Goal: Task Accomplishment & Management: Use online tool/utility

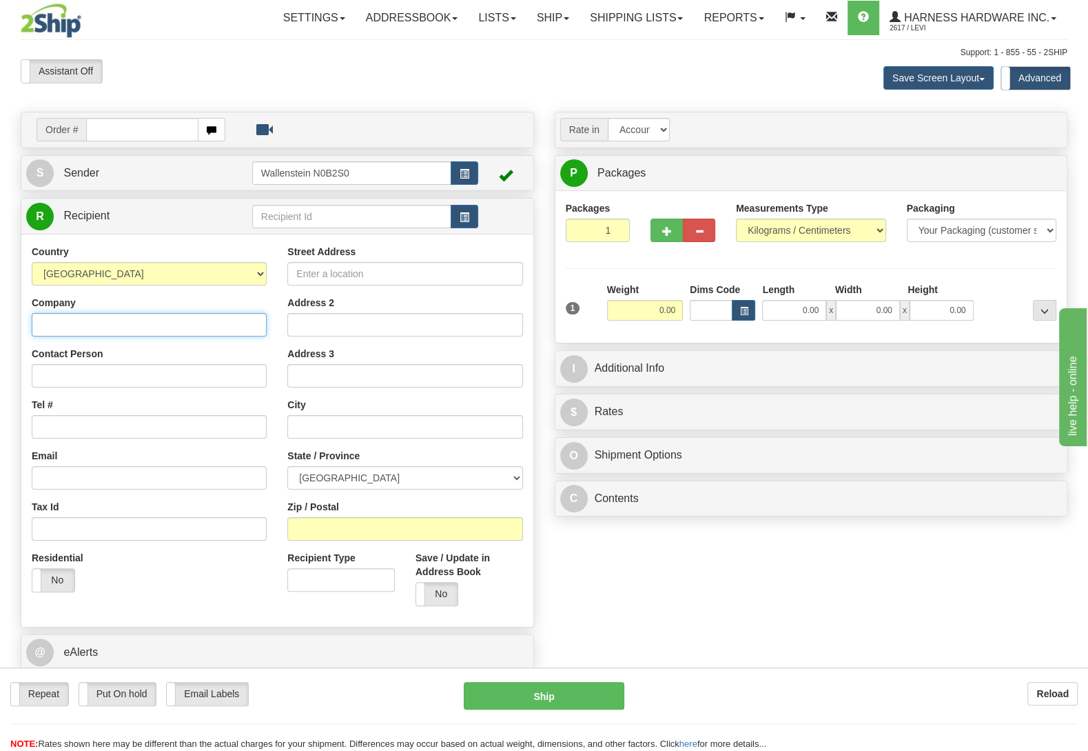
click at [99, 336] on input "Company" at bounding box center [149, 324] width 235 height 23
paste input "[PERSON_NAME]"
type input "[PERSON_NAME]"
click at [441, 281] on input "Street Address" at bounding box center [404, 273] width 235 height 23
paste input "44401 Howick Turnberry Rd"
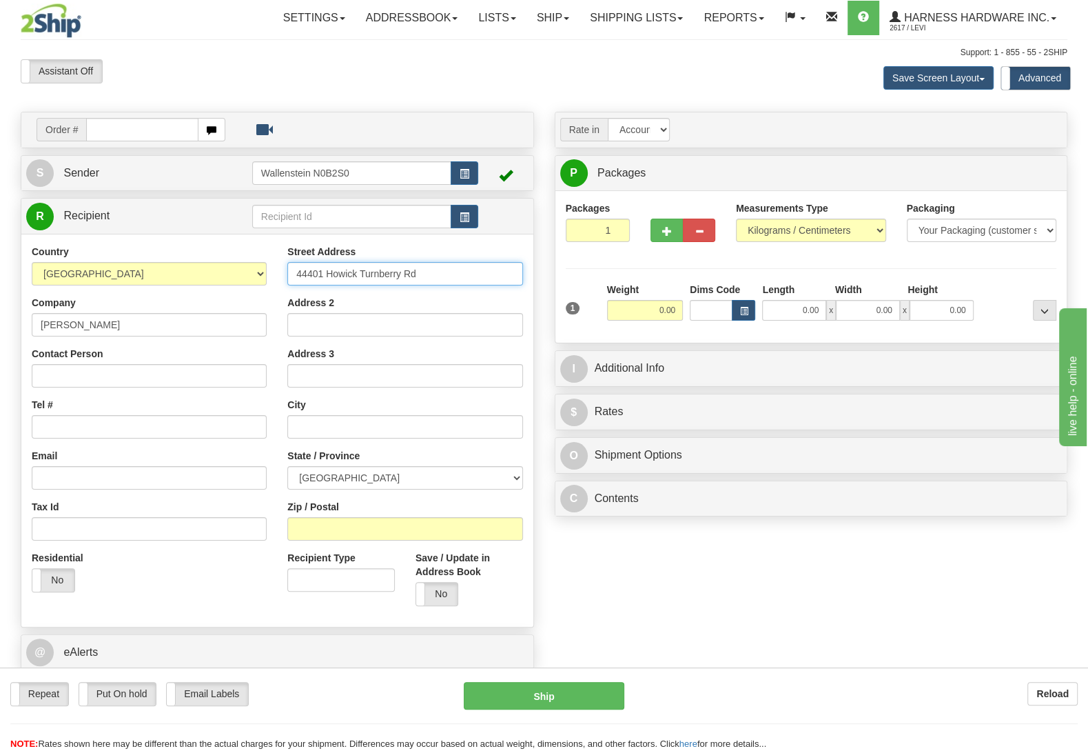
type input "44401 Howick Turnberry Rd"
click at [481, 527] on input "Zip / Postal" at bounding box center [404, 528] width 235 height 23
paste input "N0G 2X0"
type input "N0G 2X0"
click at [106, 431] on input "Tel #" at bounding box center [149, 426] width 235 height 23
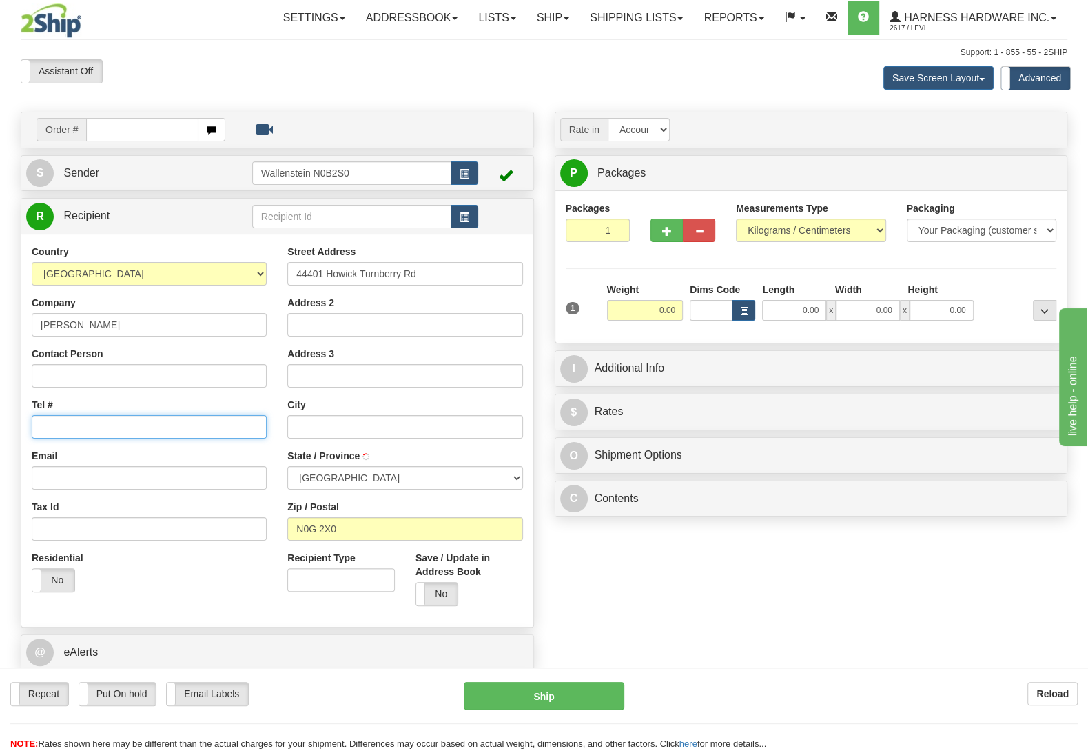
type input "WROXETER"
select select "ON"
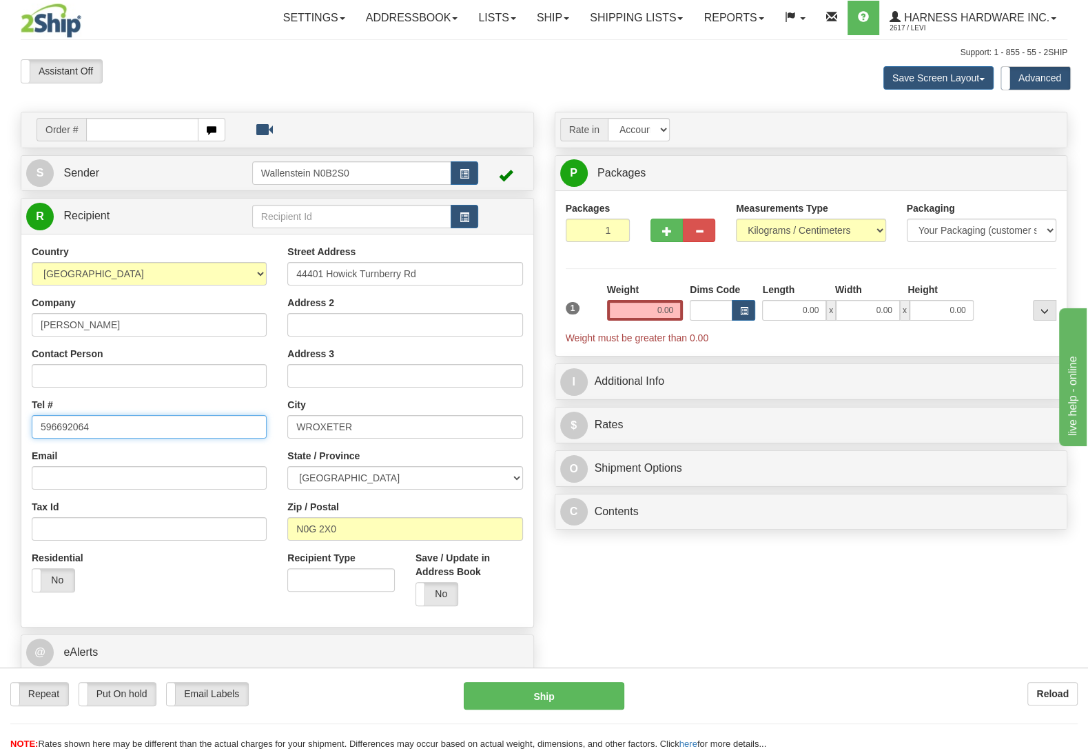
type input "596692064"
click at [647, 321] on div "Weight 0.00" at bounding box center [645, 307] width 83 height 48
click at [643, 314] on input "0.00" at bounding box center [645, 310] width 76 height 21
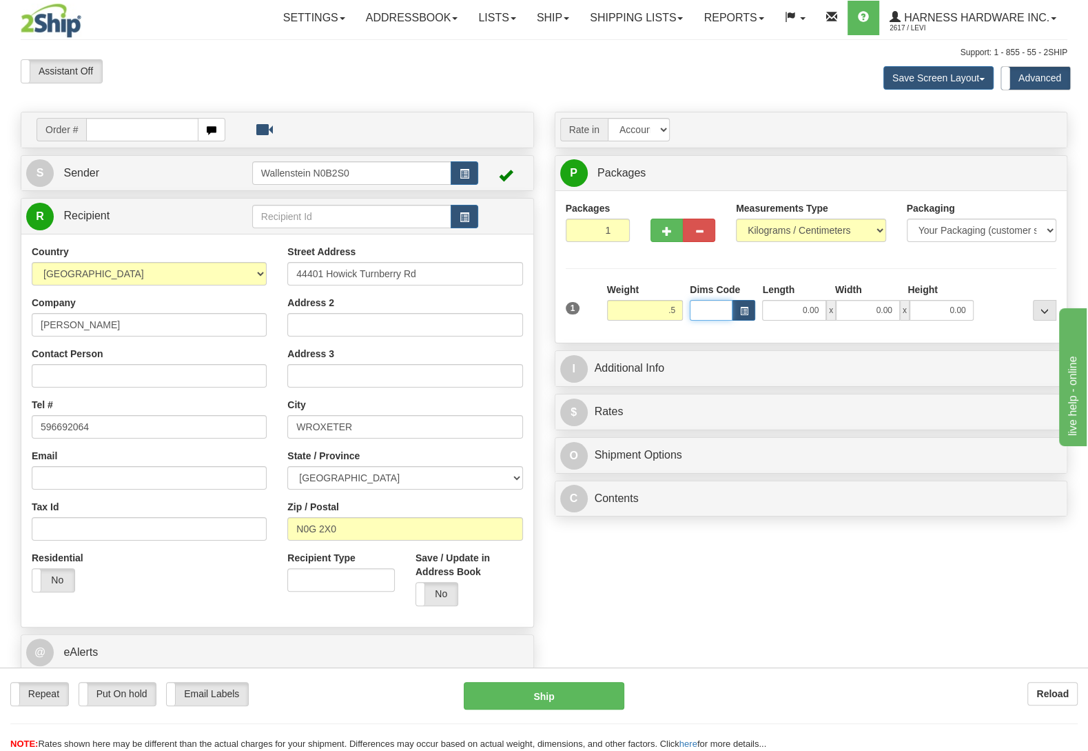
type input "0.50"
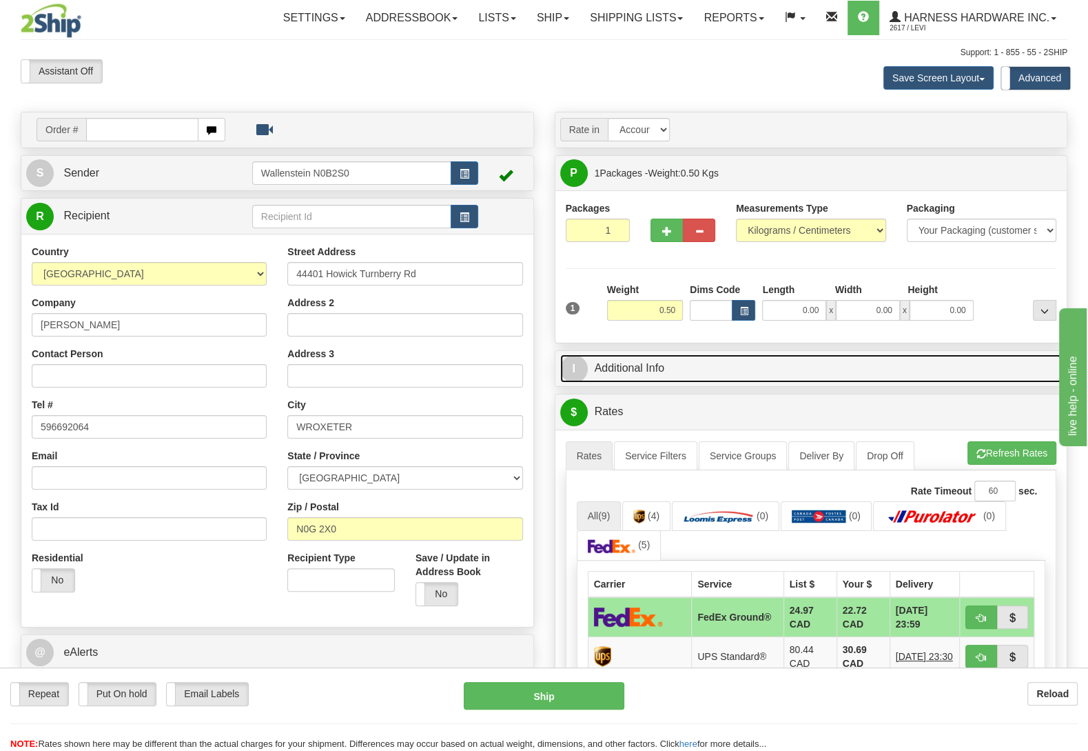
click at [709, 366] on link "I Additional Info" at bounding box center [811, 368] width 502 height 28
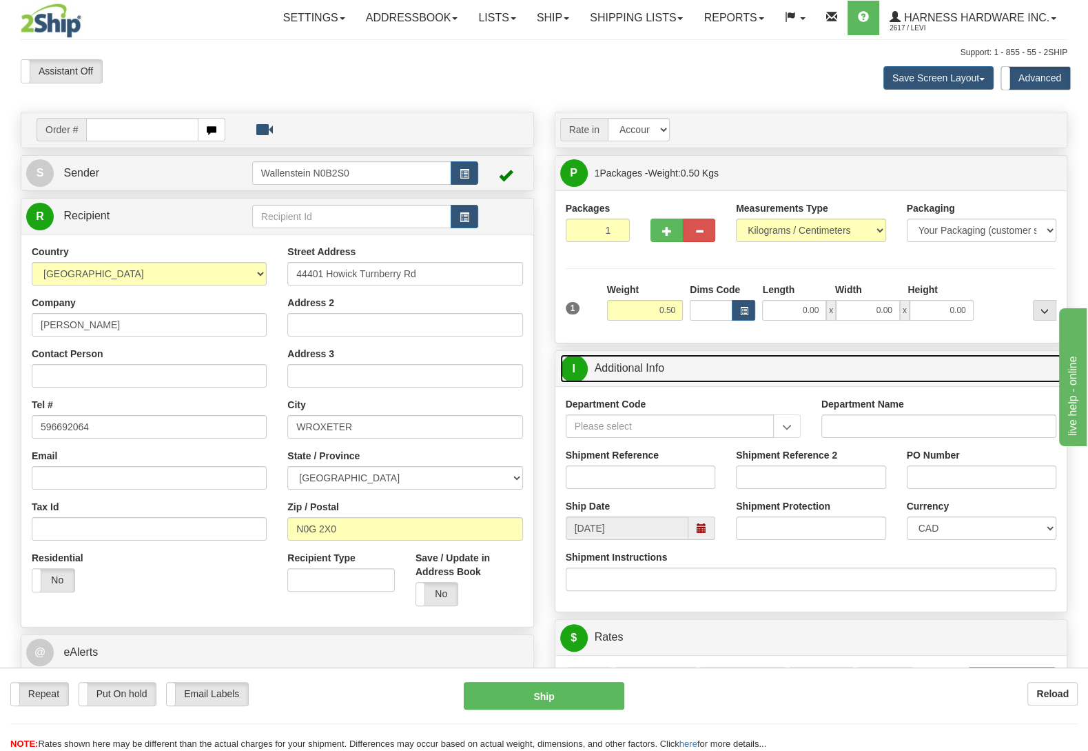
click at [710, 531] on span at bounding box center [702, 527] width 27 height 23
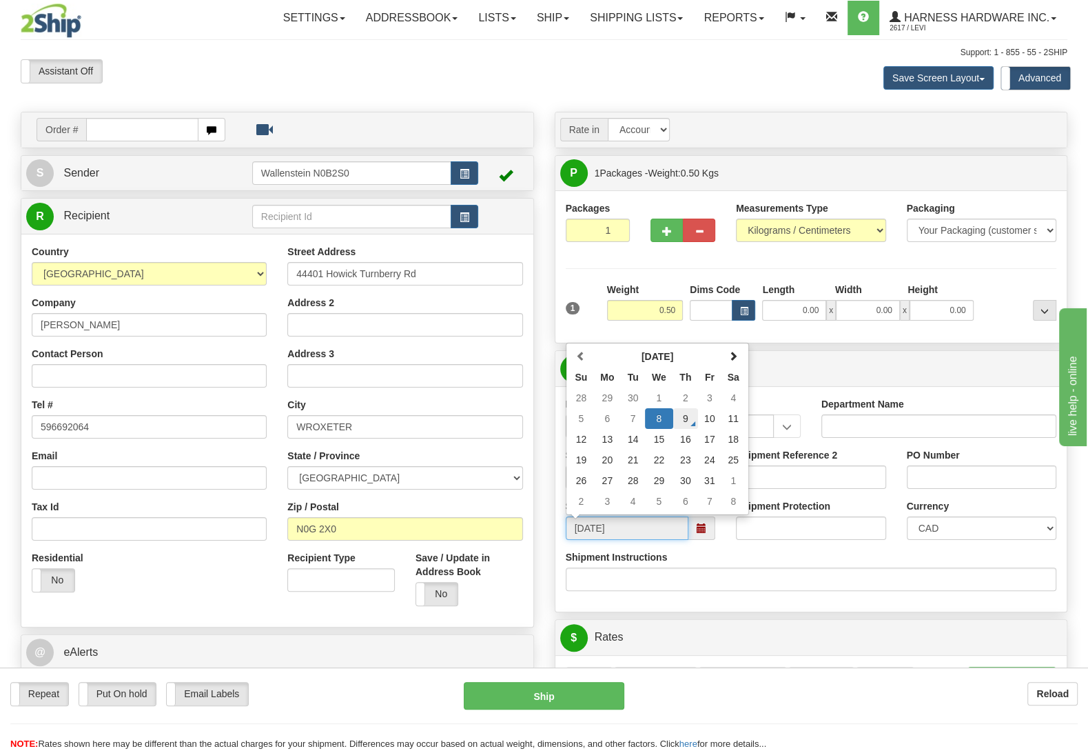
click at [693, 420] on td "9" at bounding box center [685, 418] width 25 height 21
type input "[DATE]"
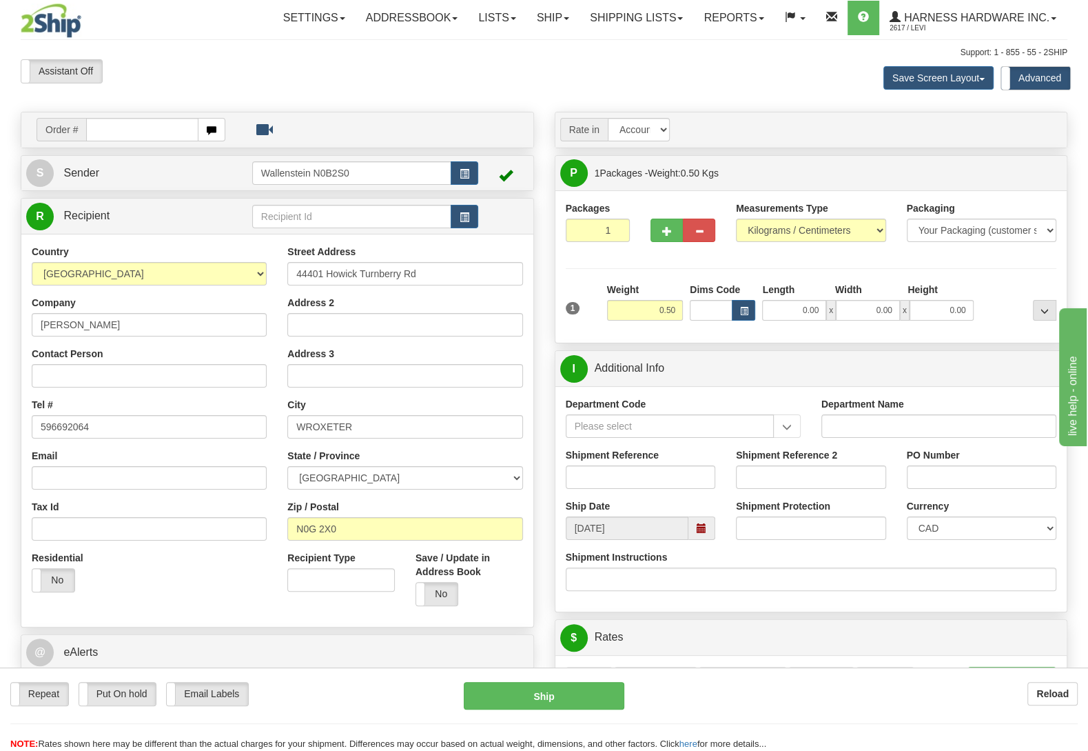
scroll to position [289, 0]
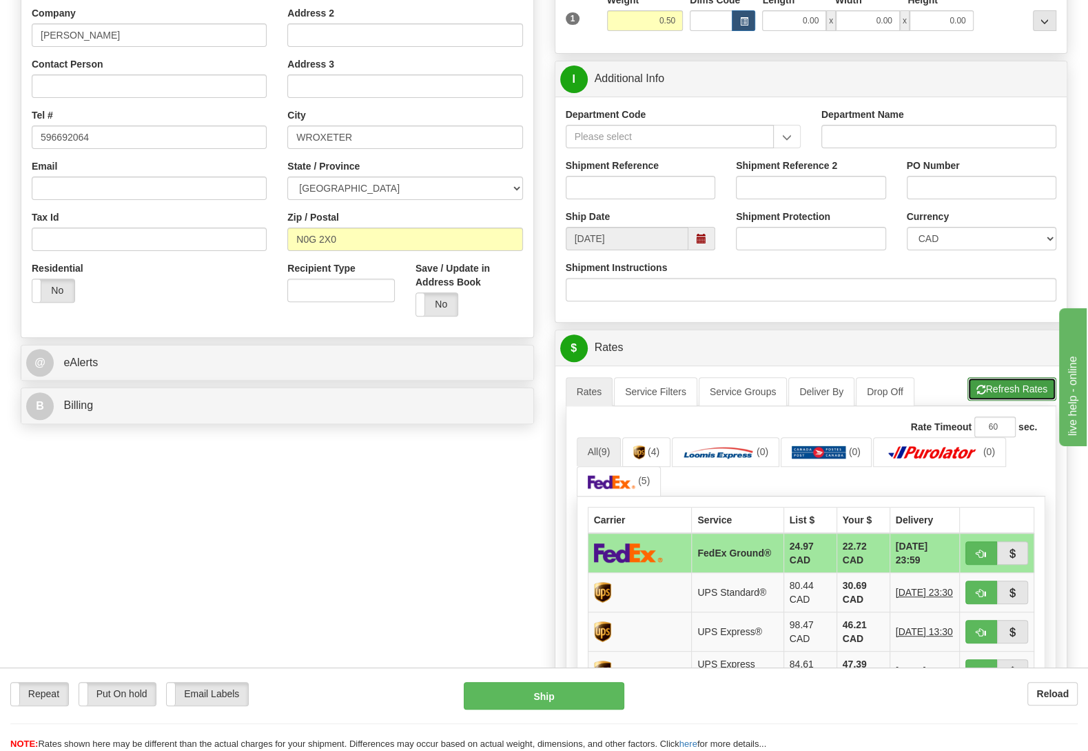
click at [1021, 390] on button "Refresh Rates" at bounding box center [1012, 388] width 89 height 23
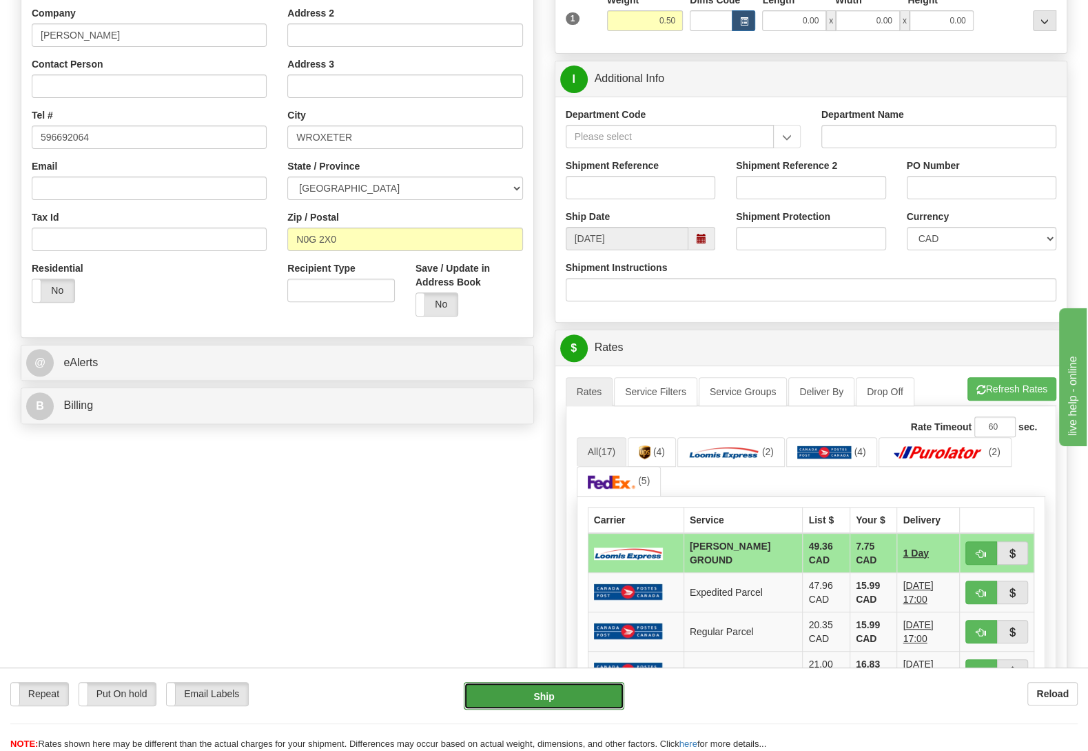
click at [560, 690] on button "Ship" at bounding box center [544, 696] width 161 height 28
type input "DD"
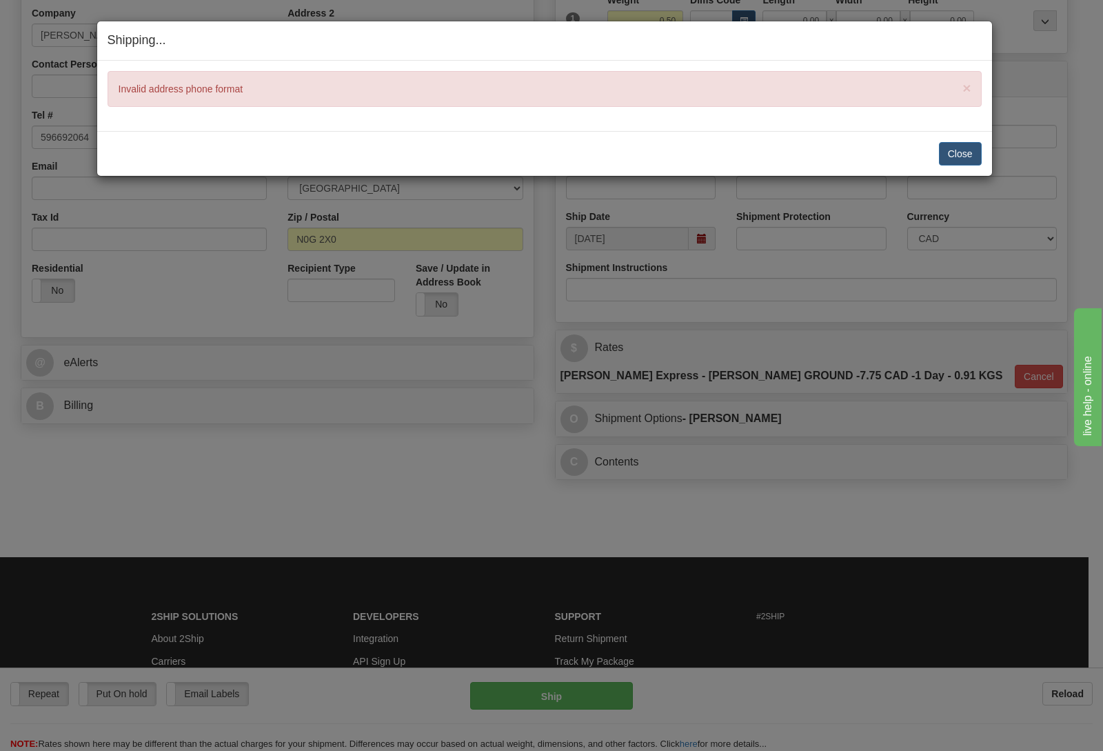
click at [950, 141] on div "Close [PERSON_NAME] Shipment and Quit Pickup Quit Pickup ONLY" at bounding box center [544, 153] width 895 height 45
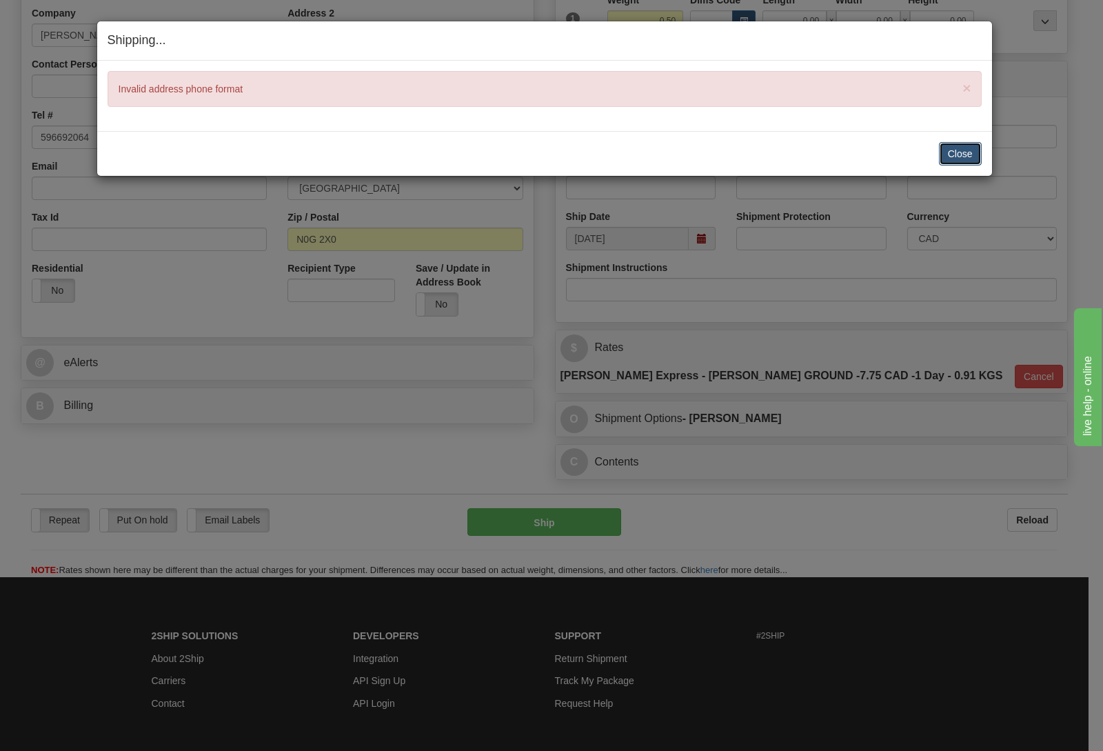
click at [955, 154] on button "Close" at bounding box center [960, 153] width 43 height 23
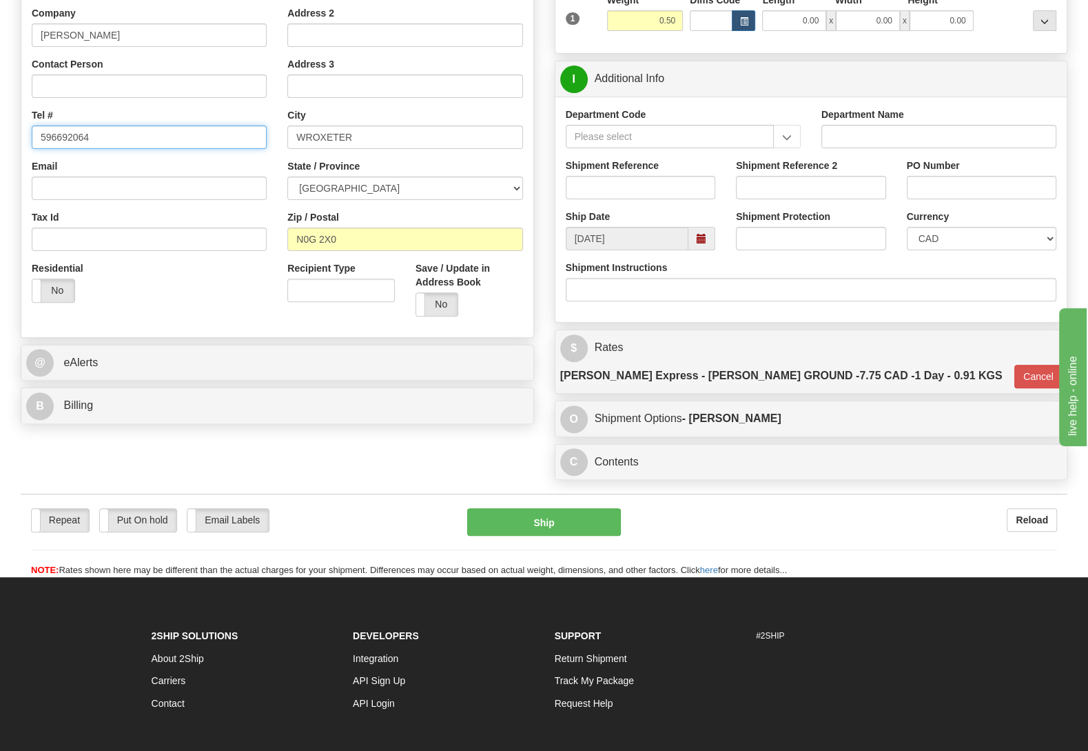
click at [196, 137] on input "596692064" at bounding box center [149, 136] width 235 height 23
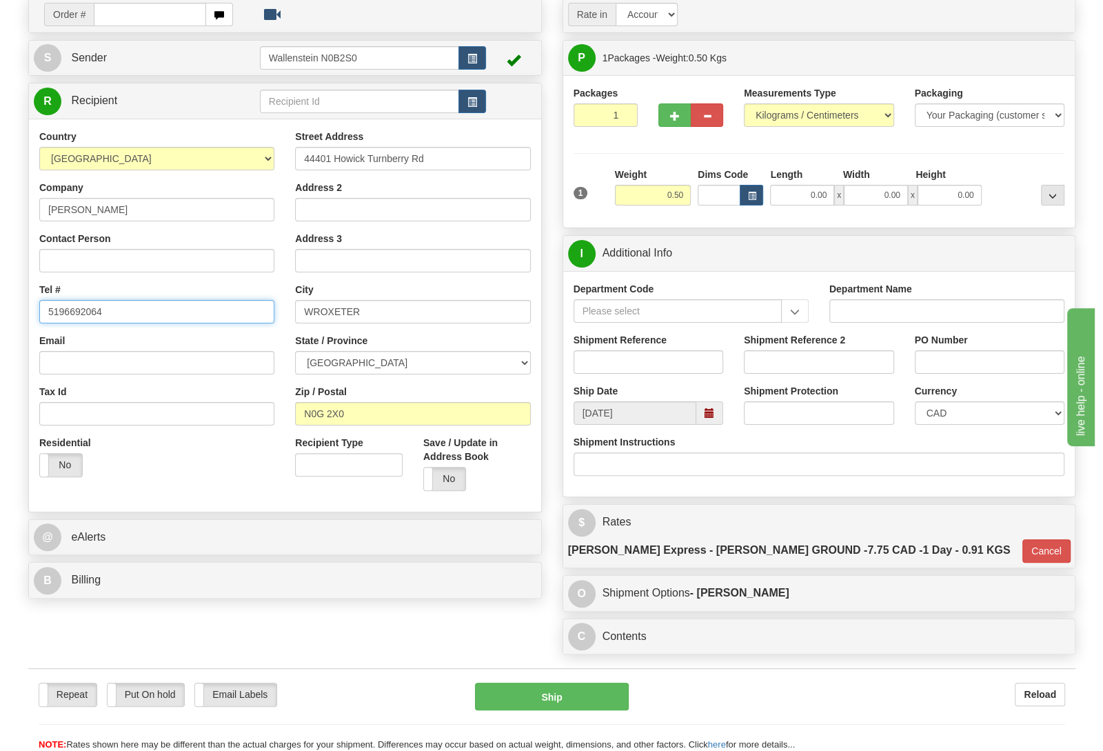
scroll to position [217, 0]
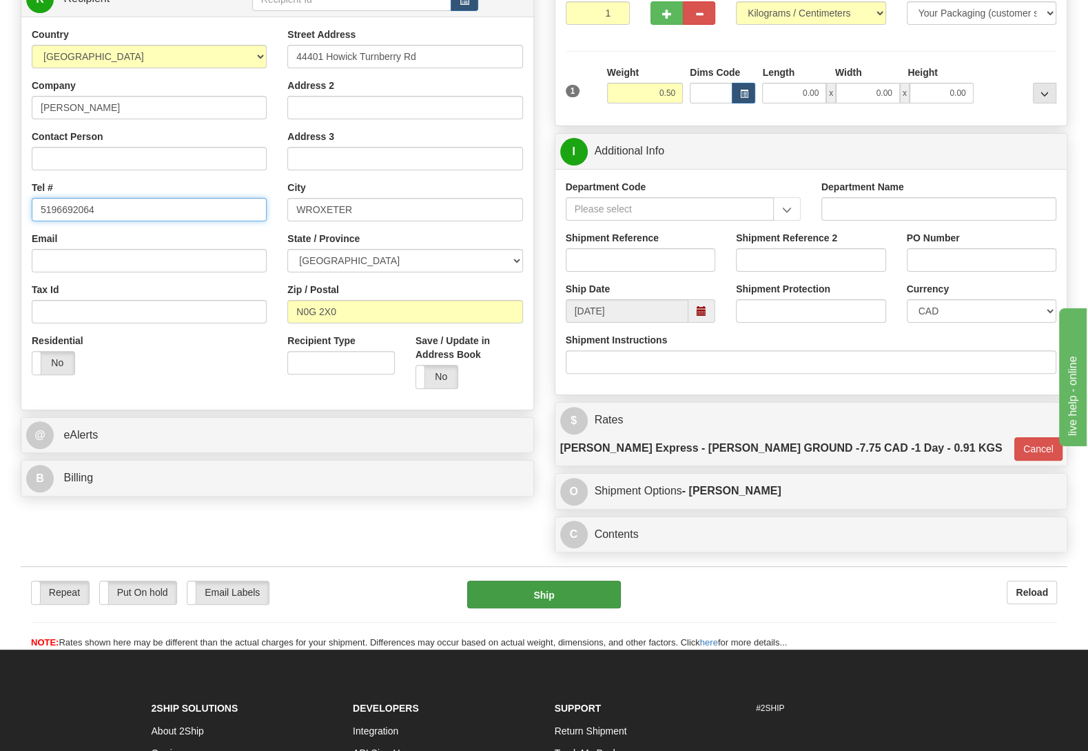
type input "5196692064"
click at [565, 580] on button "Ship" at bounding box center [544, 594] width 154 height 28
